Goal: Transaction & Acquisition: Purchase product/service

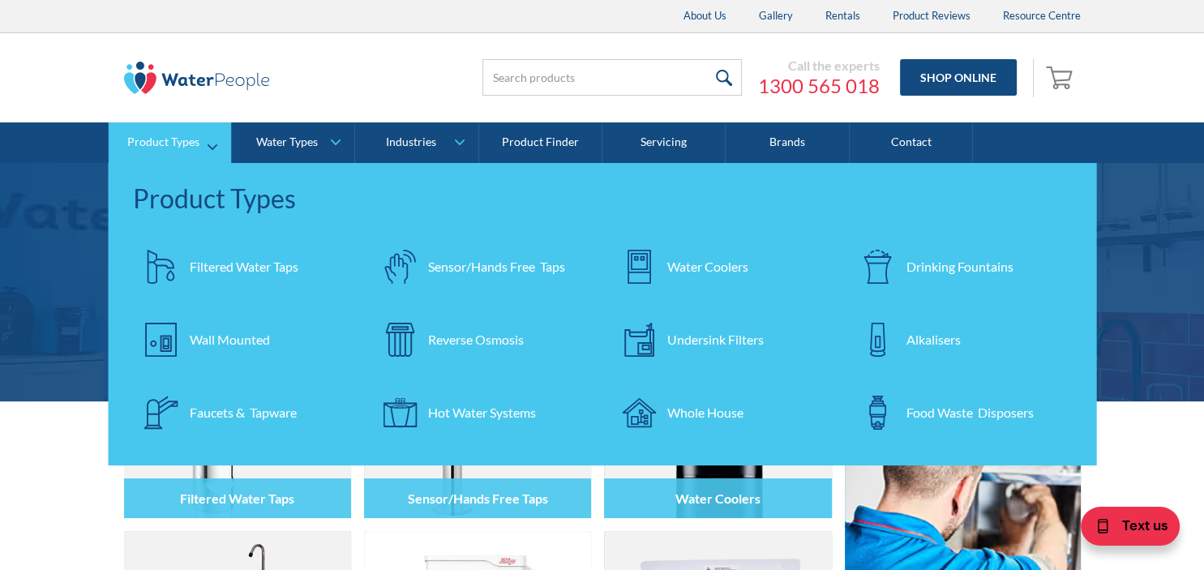
click at [457, 345] on div "Reverse Osmosis" at bounding box center [476, 339] width 96 height 19
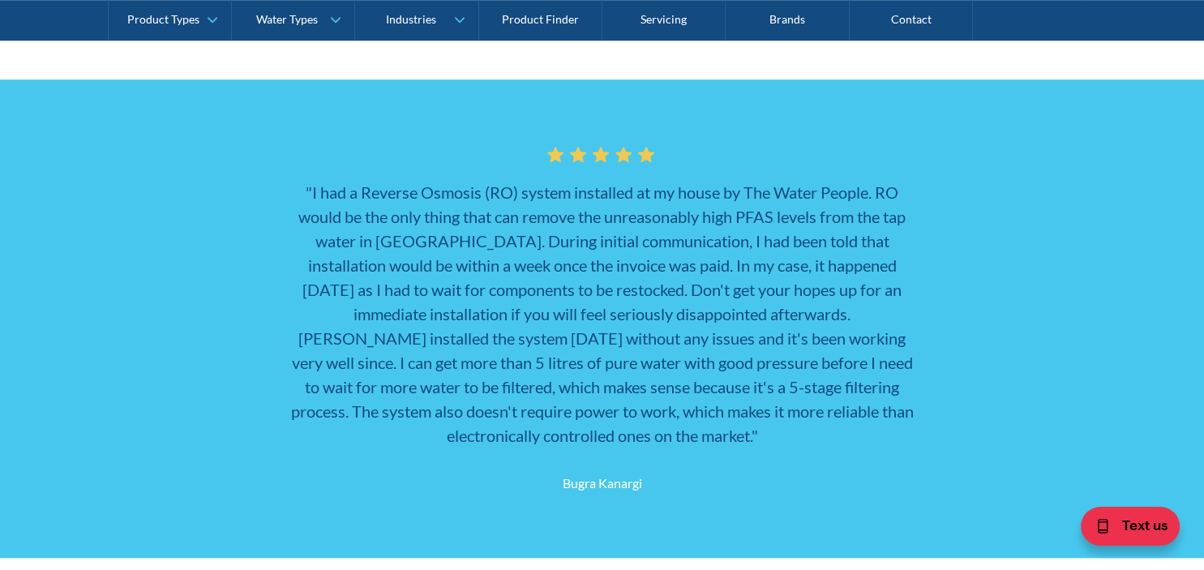
scroll to position [644, 0]
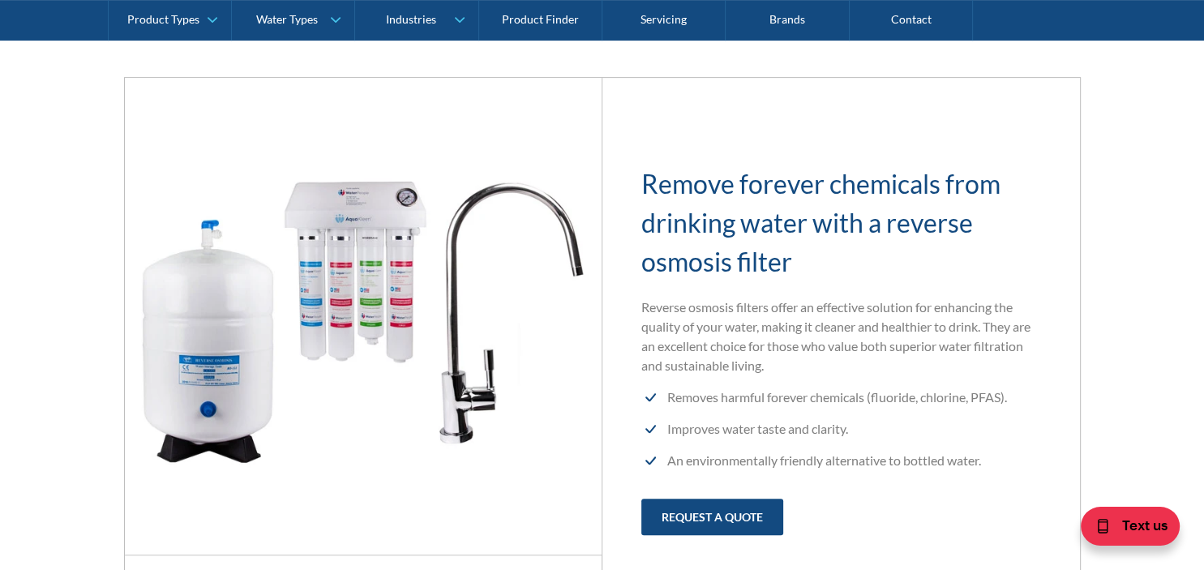
click at [390, 280] on img at bounding box center [363, 316] width 477 height 477
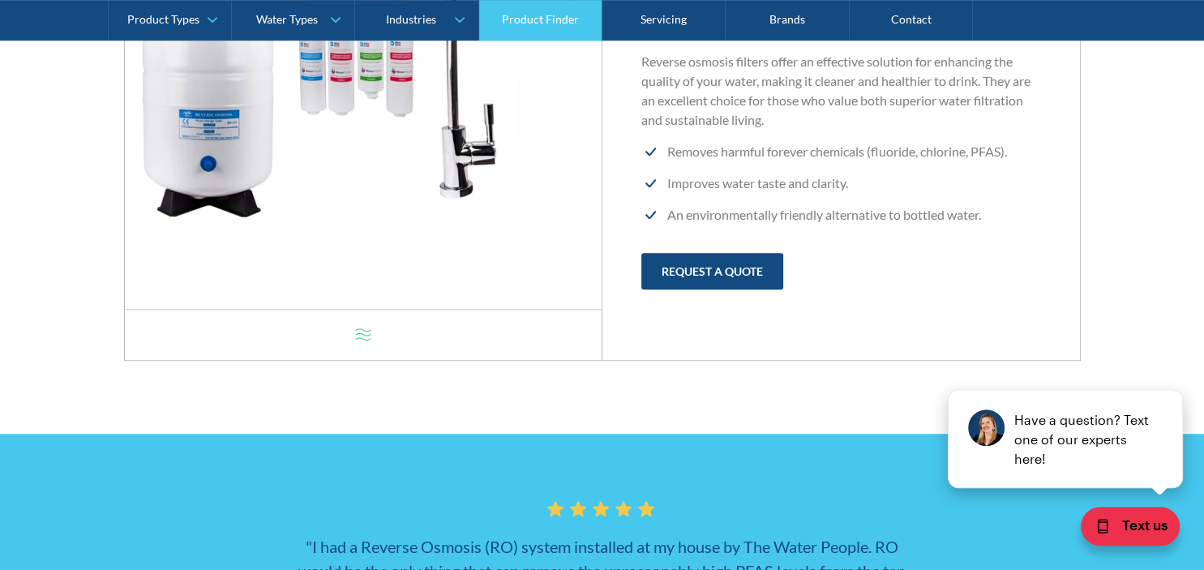
scroll to position [0, 0]
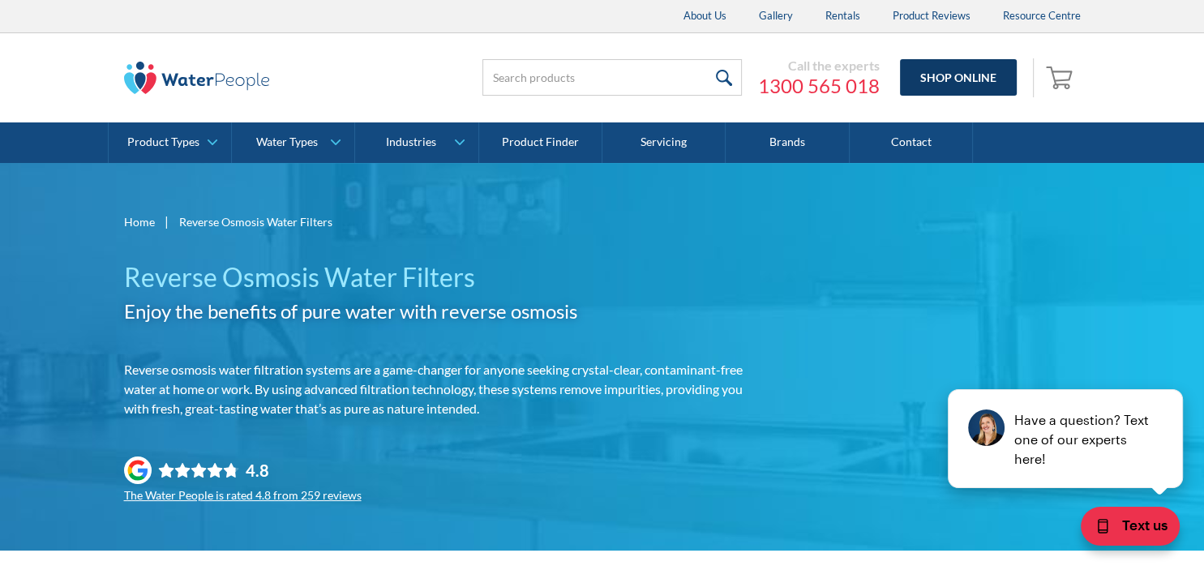
click at [947, 70] on link "Shop Online" at bounding box center [958, 77] width 117 height 36
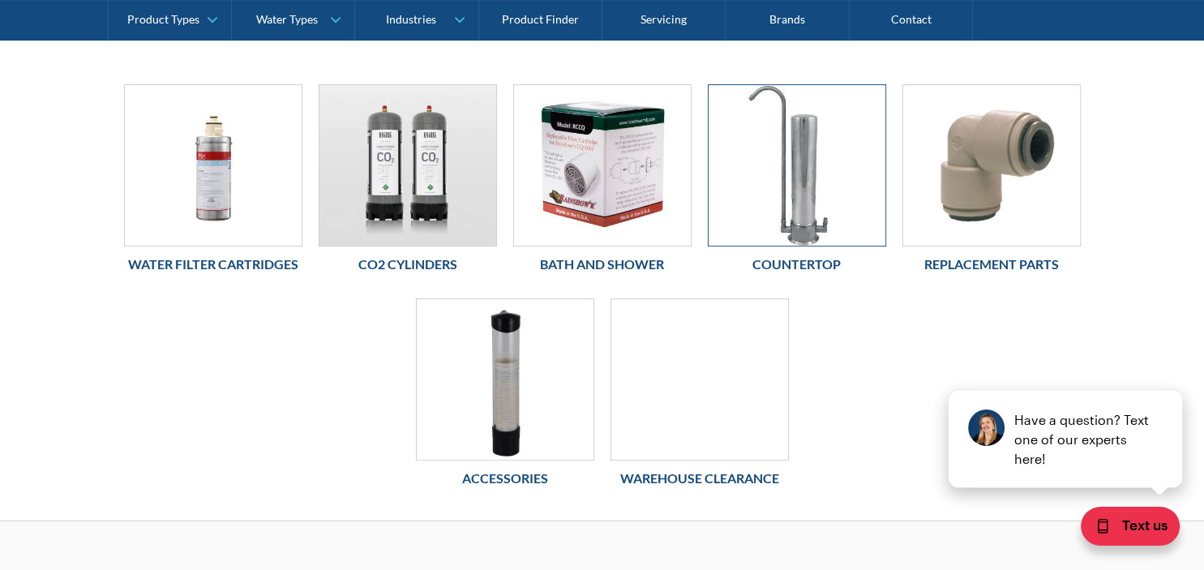
click at [768, 165] on img at bounding box center [796, 165] width 177 height 160
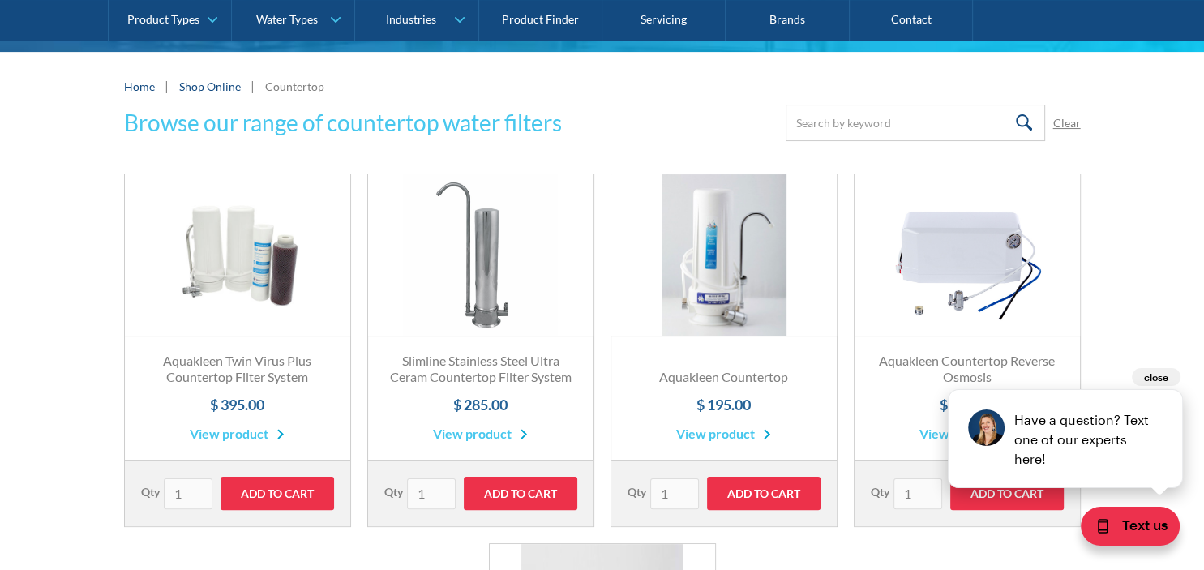
click at [1160, 377] on button "close" at bounding box center [1156, 377] width 49 height 18
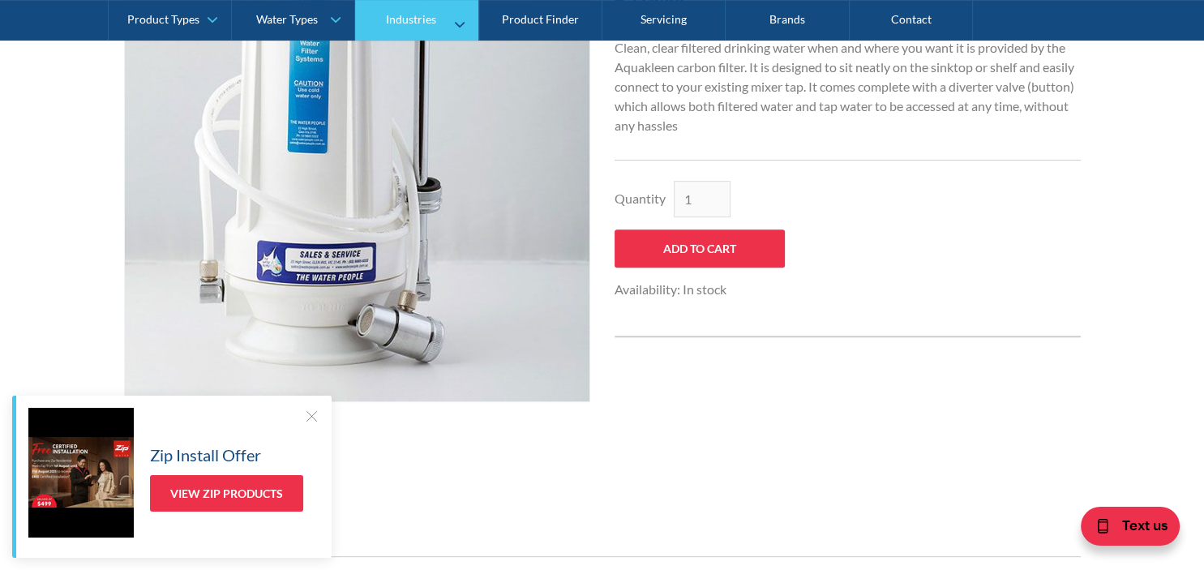
scroll to position [513, 0]
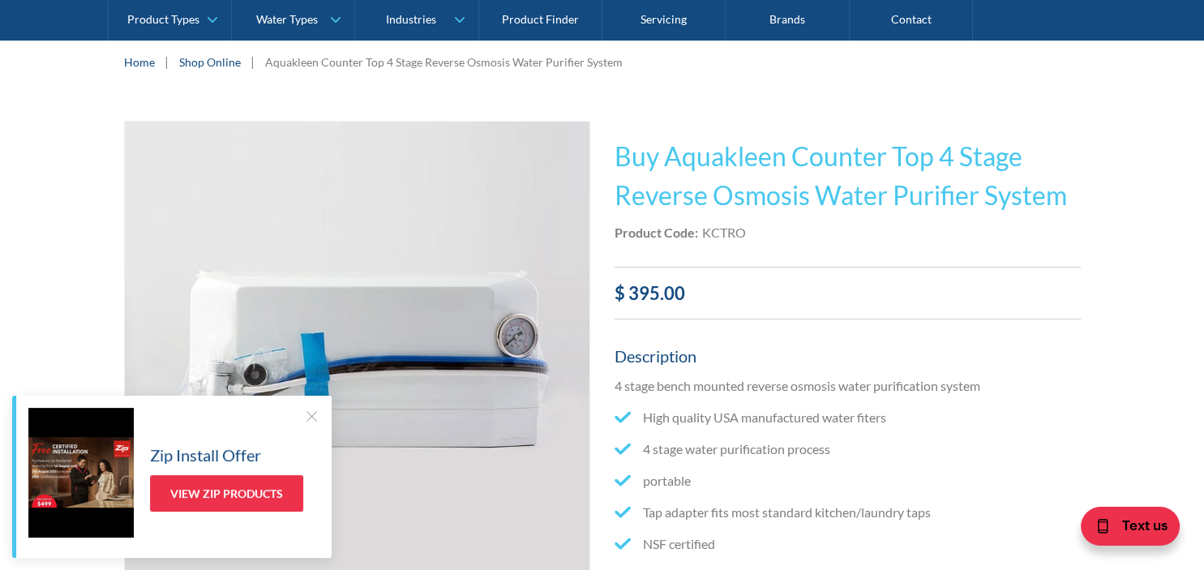
scroll to position [256, 0]
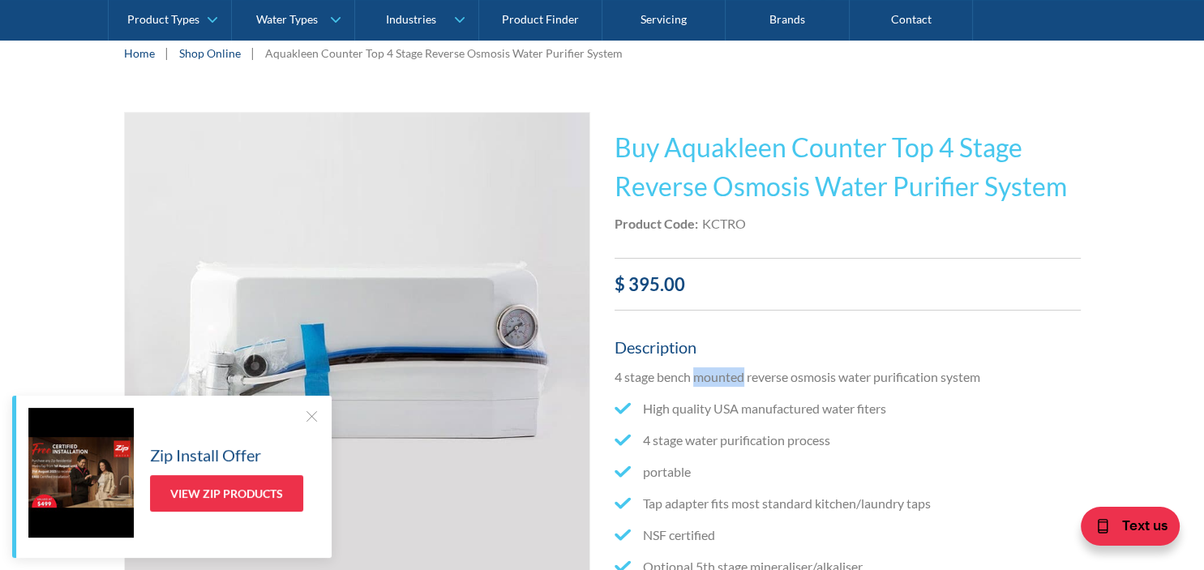
drag, startPoint x: 696, startPoint y: 371, endPoint x: 742, endPoint y: 374, distance: 46.3
click at [742, 374] on p "4 stage bench mounted reverse osmosis water purification system" at bounding box center [847, 376] width 466 height 19
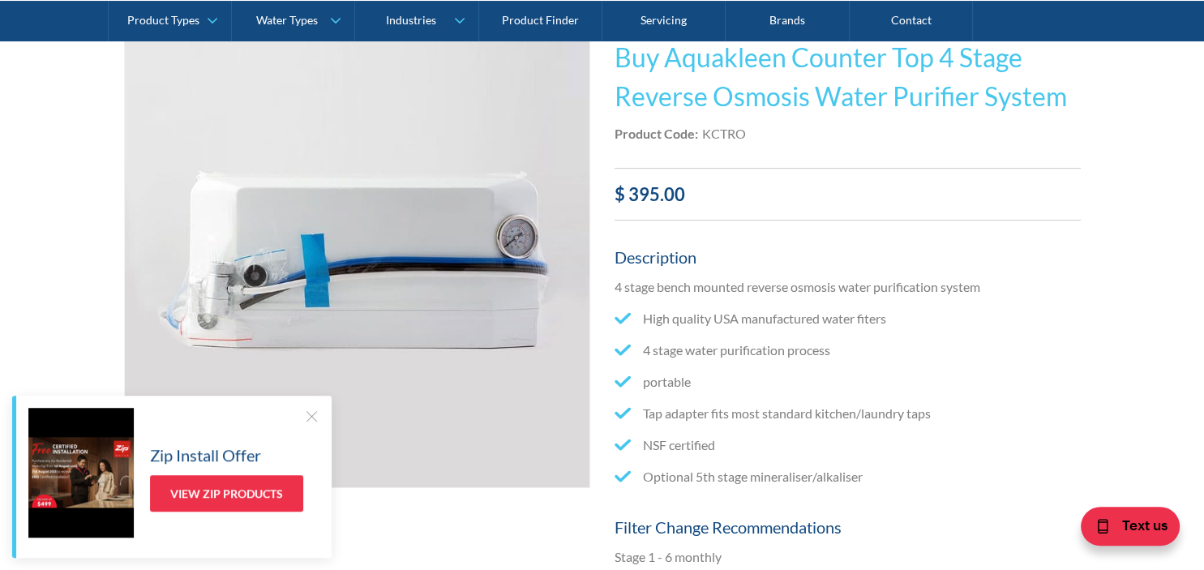
scroll to position [342, 0]
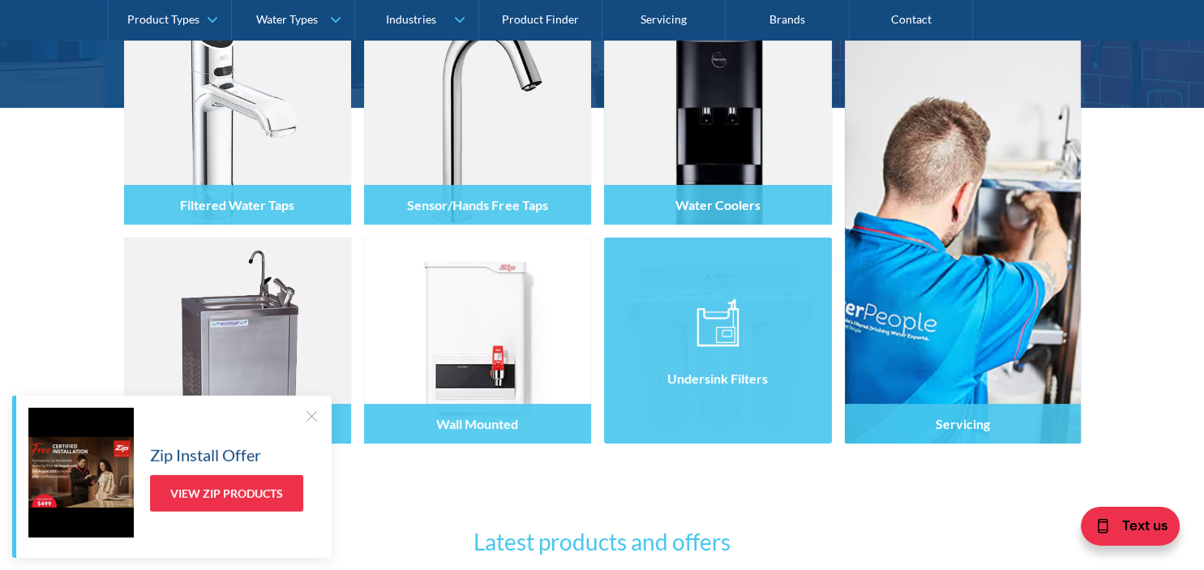
scroll to position [342, 0]
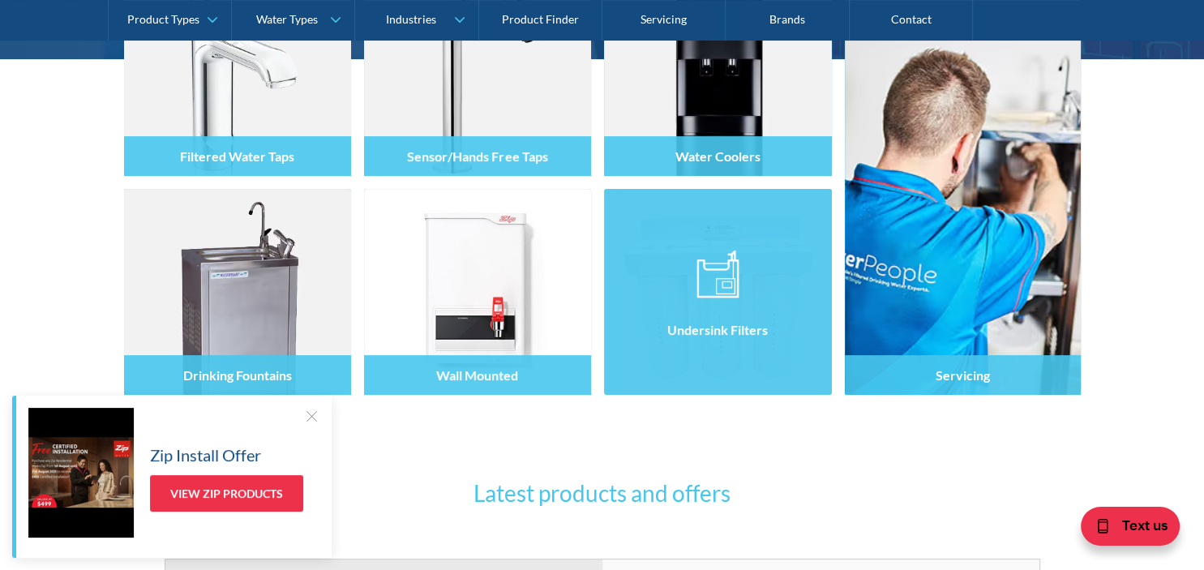
click at [751, 277] on div at bounding box center [717, 306] width 227 height 97
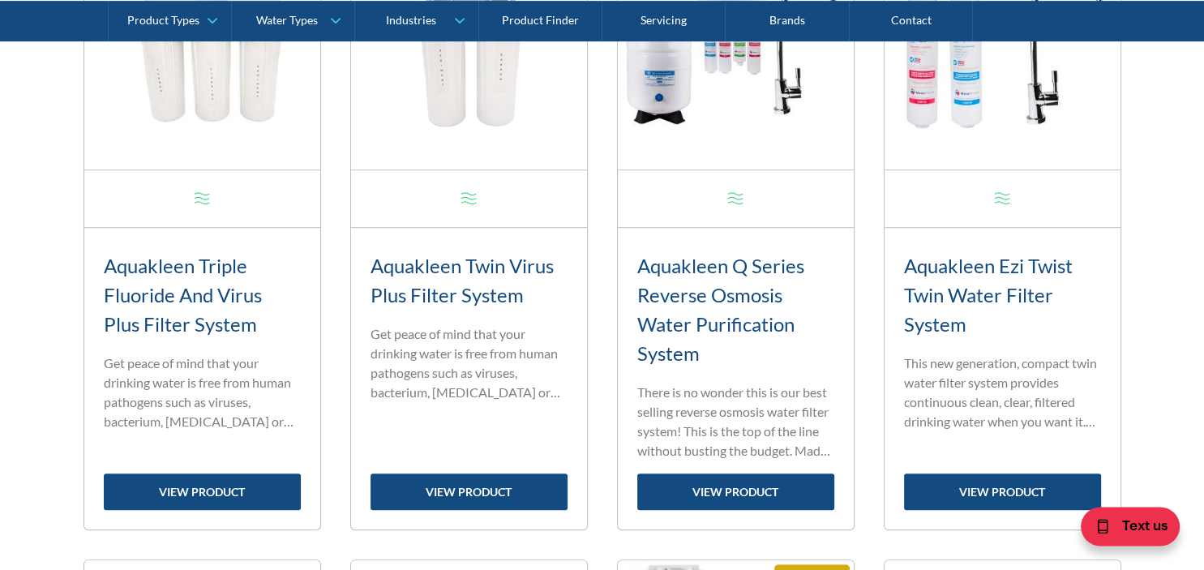
scroll to position [787, 0]
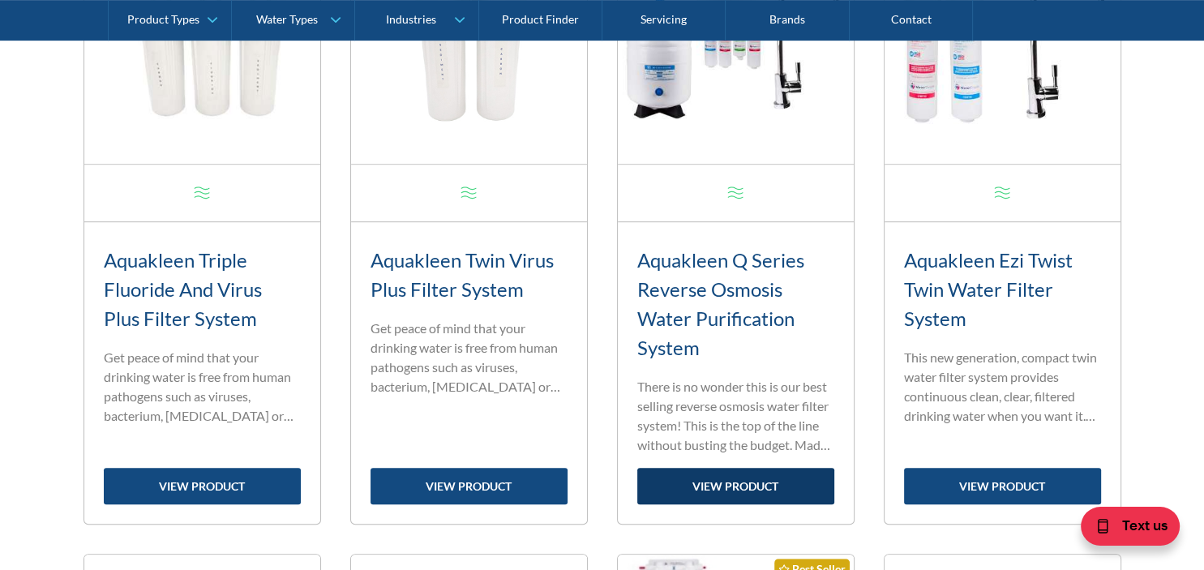
click at [734, 489] on link "view product" at bounding box center [735, 486] width 197 height 36
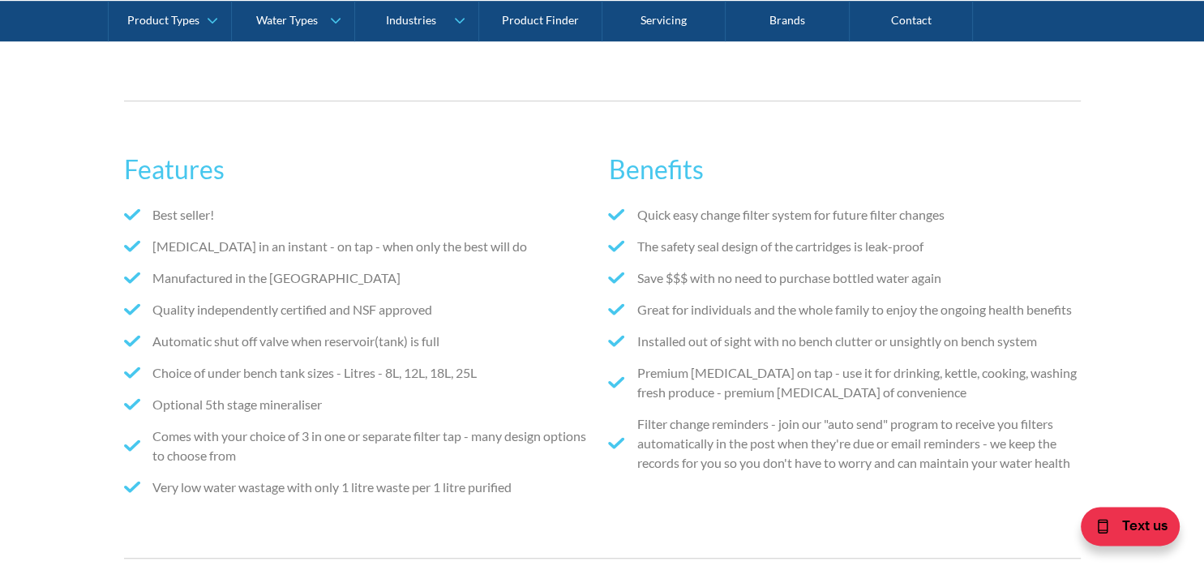
scroll to position [1027, 0]
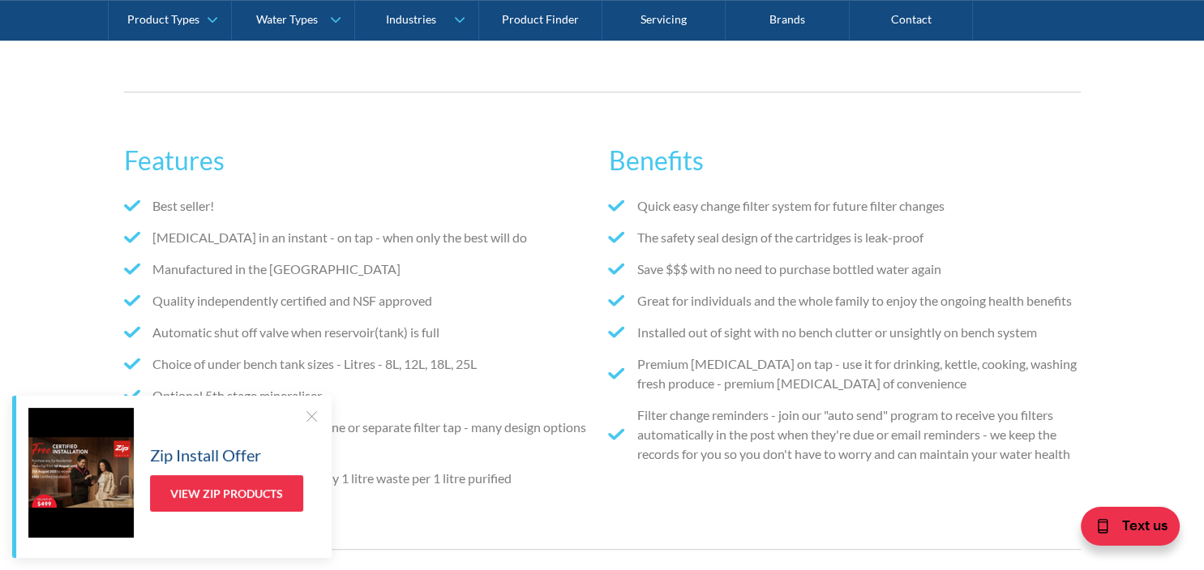
click at [310, 410] on div at bounding box center [311, 416] width 16 height 16
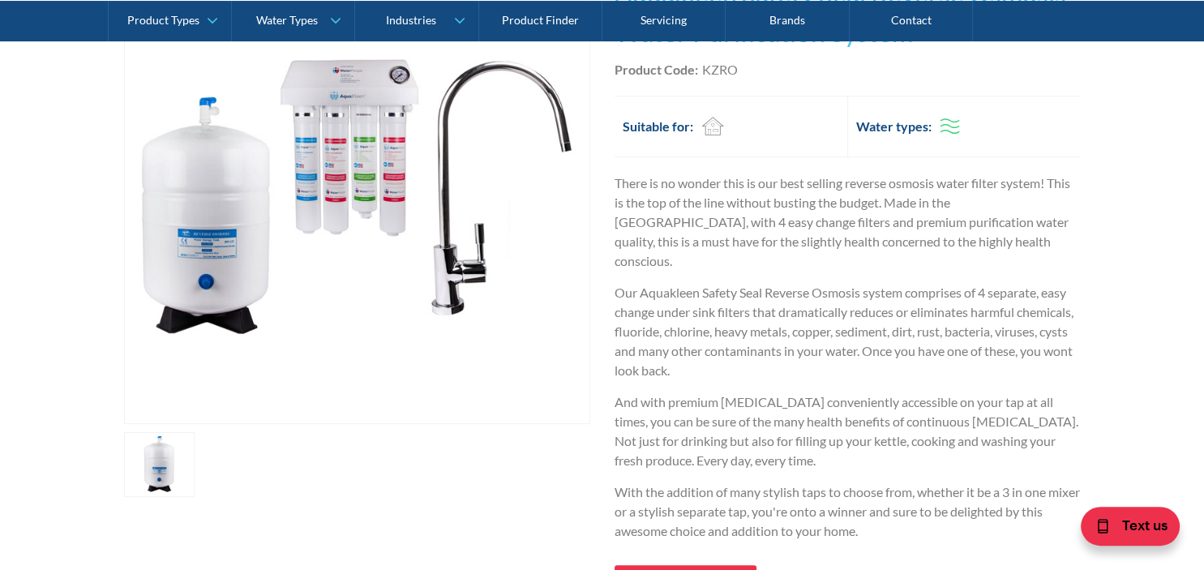
scroll to position [171, 0]
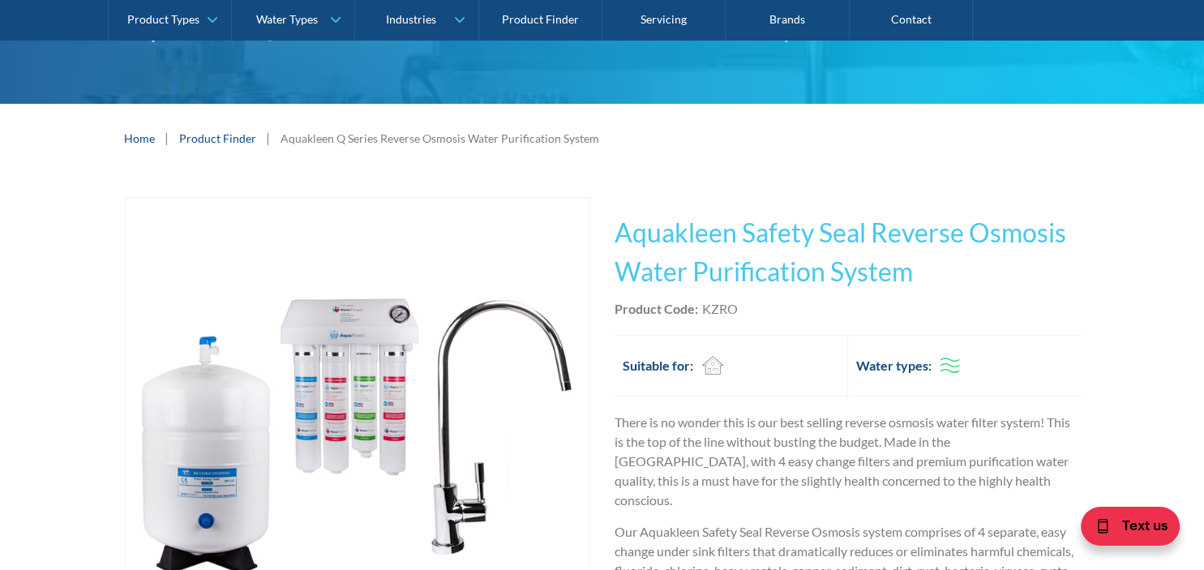
click at [750, 454] on p "There is no wonder this is our best selling reverse osmosis water filter system…" at bounding box center [847, 461] width 466 height 97
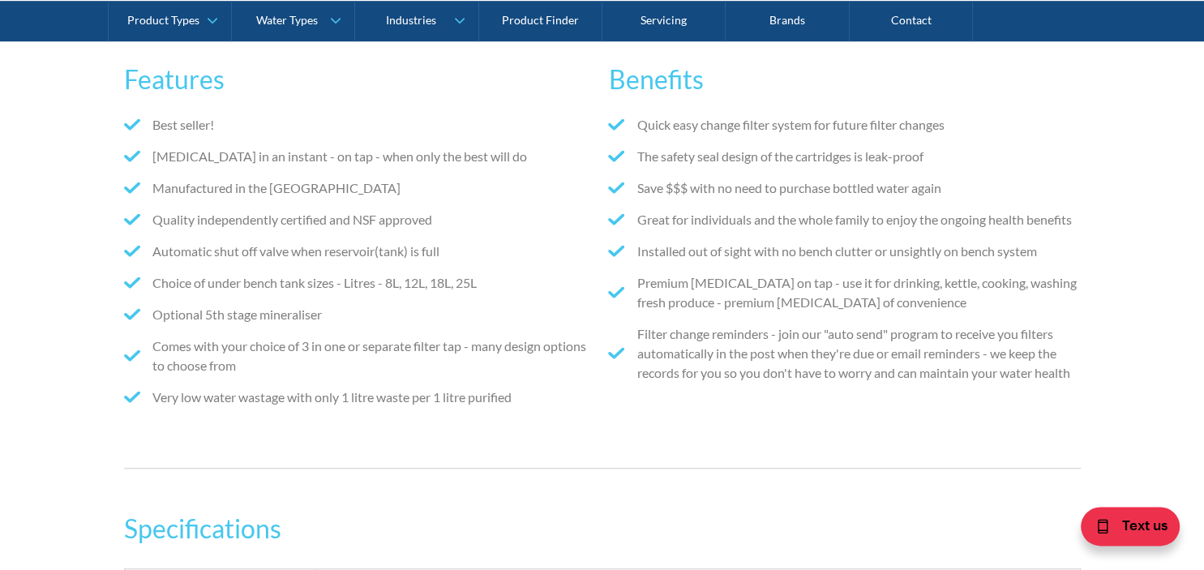
scroll to position [1112, 0]
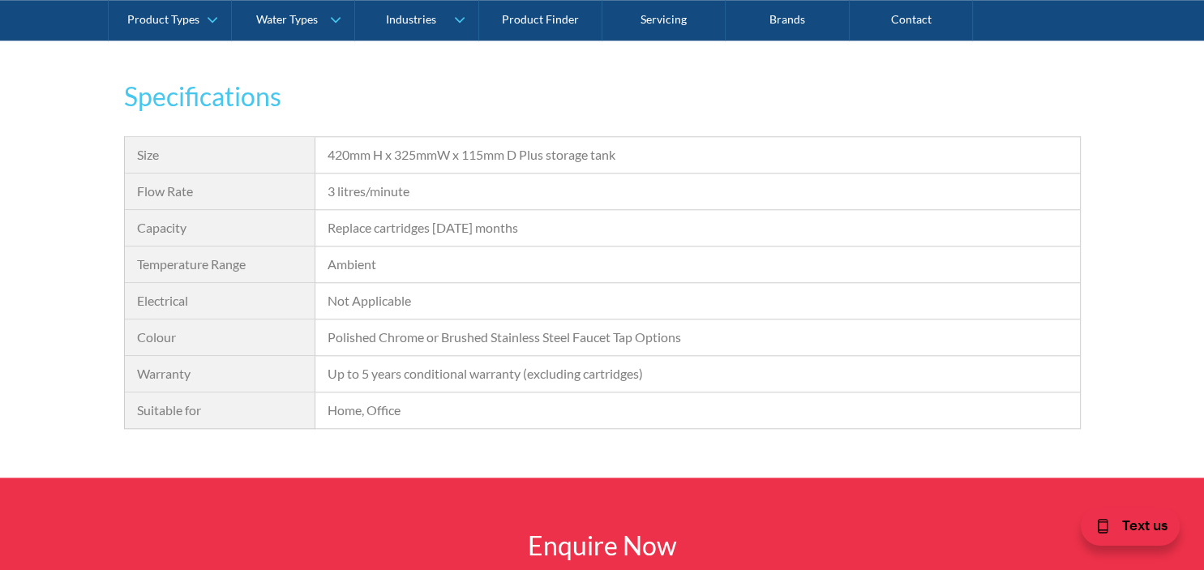
drag, startPoint x: 475, startPoint y: 219, endPoint x: 481, endPoint y: 210, distance: 10.6
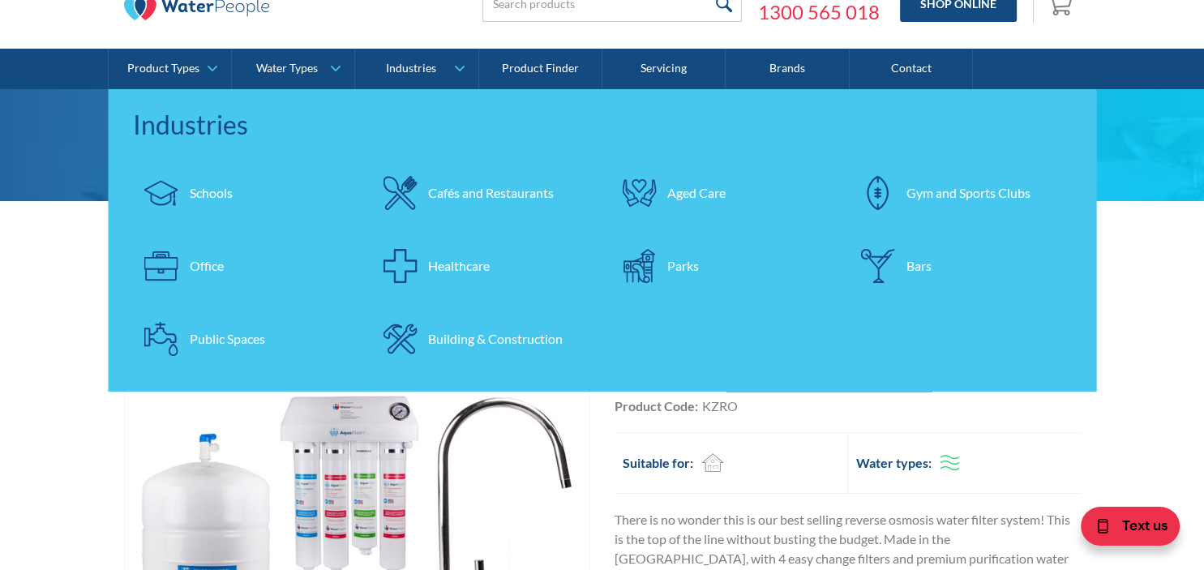
scroll to position [0, 0]
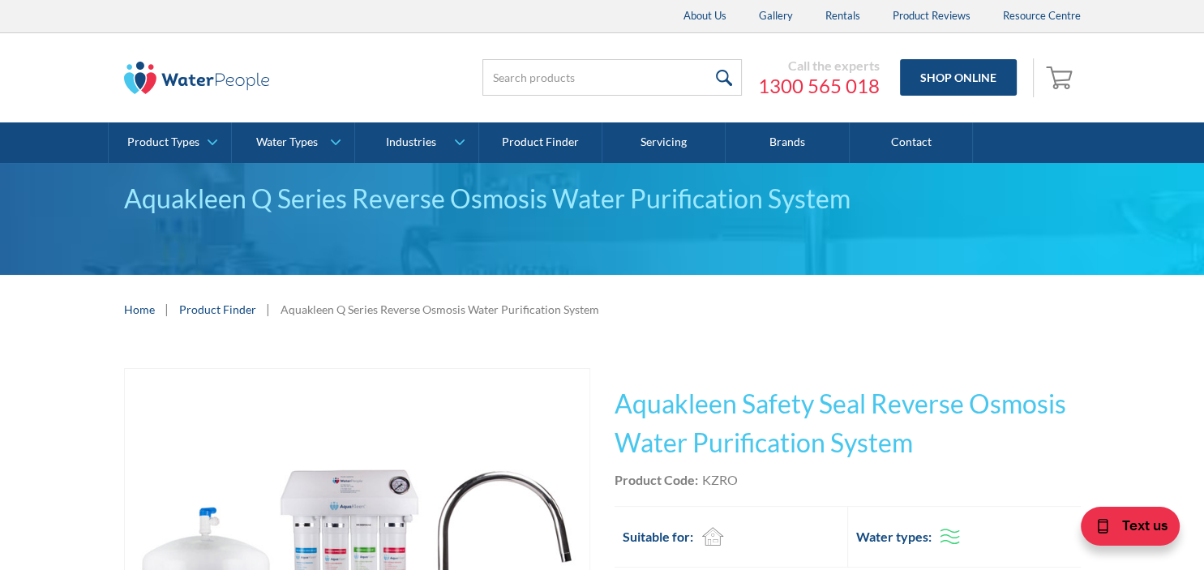
click at [408, 64] on div at bounding box center [278, 77] width 308 height 49
